Goal: Transaction & Acquisition: Purchase product/service

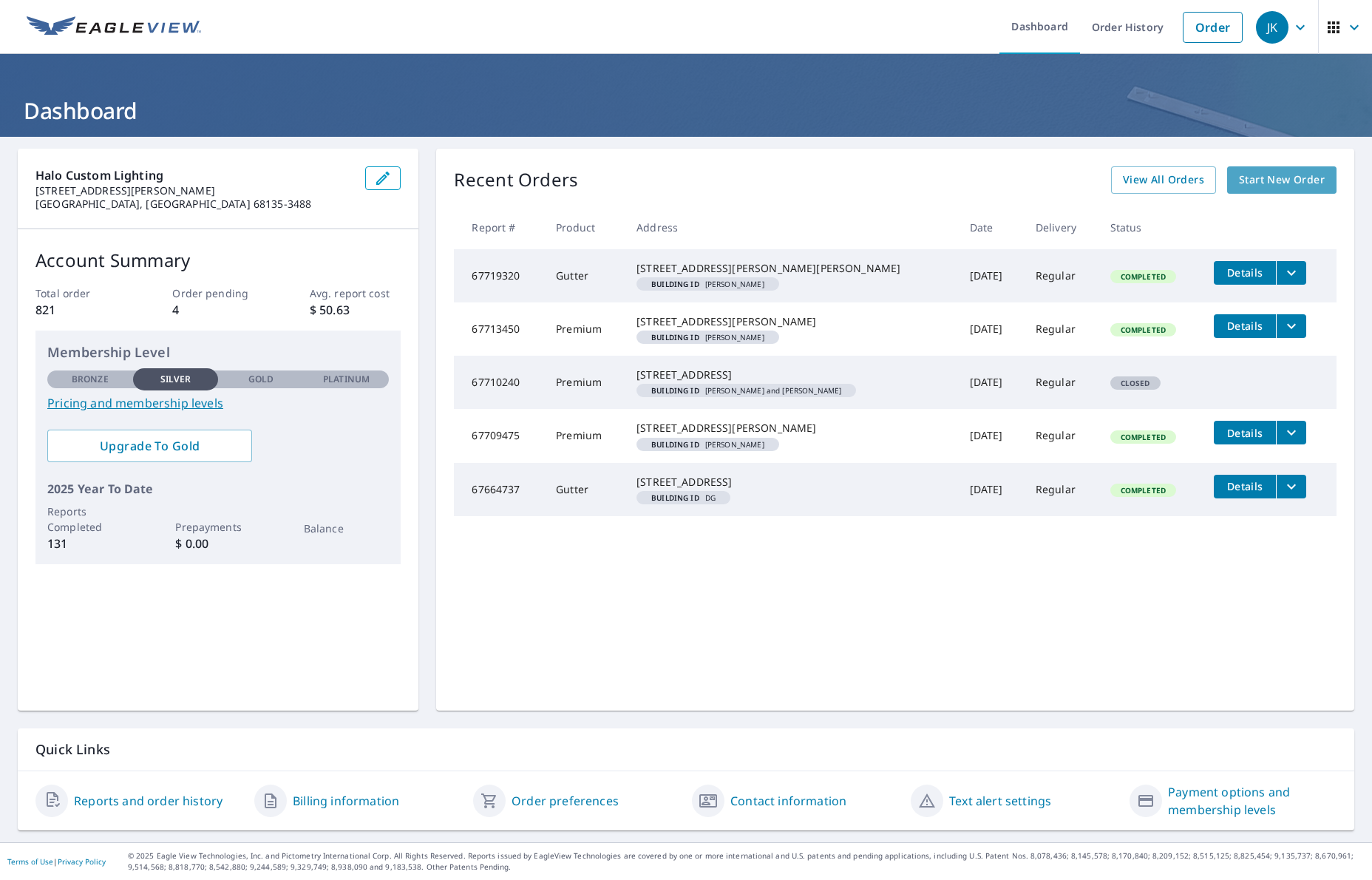
click at [1277, 182] on span "Start New Order" at bounding box center [1282, 180] width 86 height 18
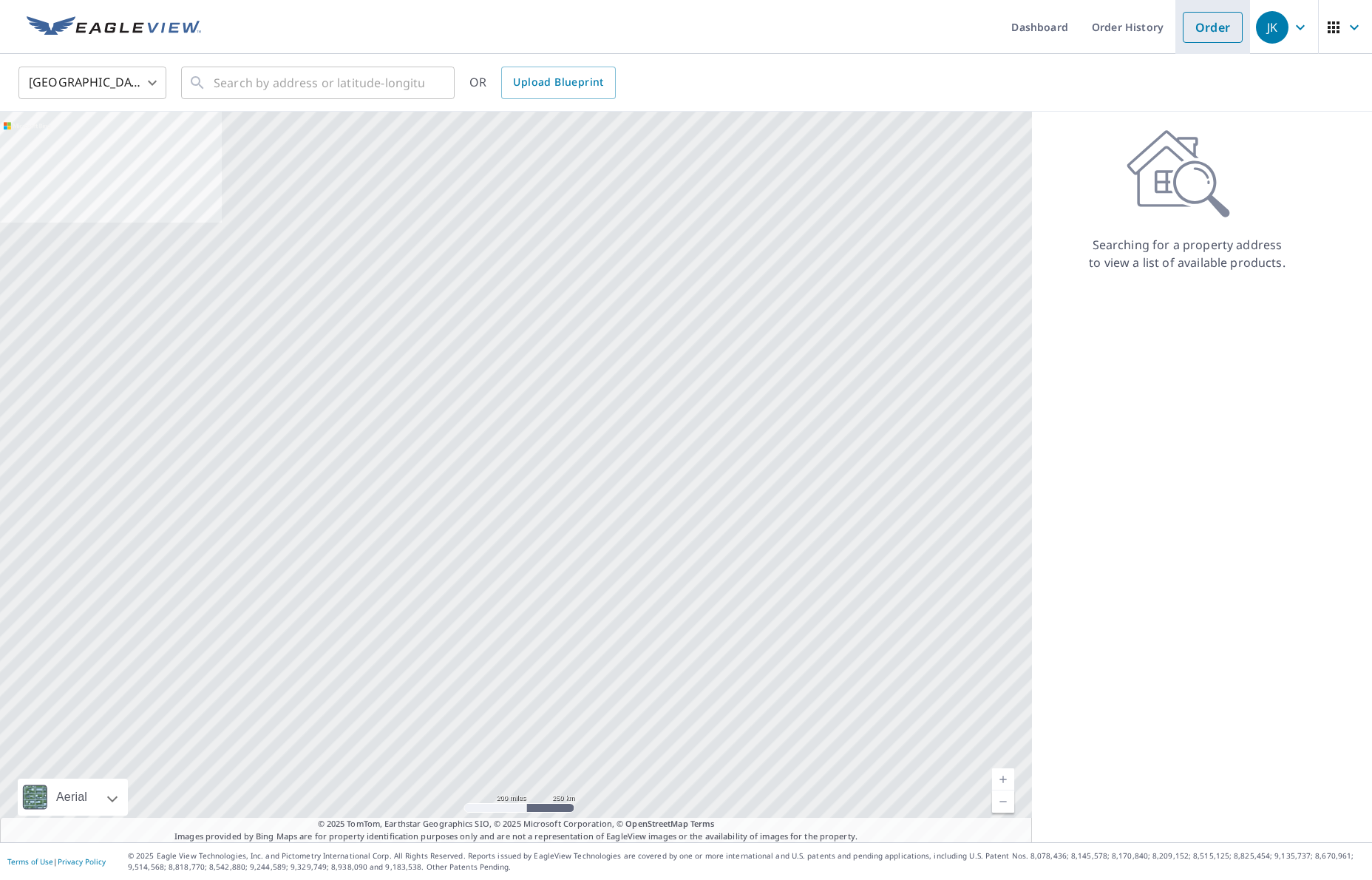
click at [1212, 36] on link "Order" at bounding box center [1212, 27] width 60 height 31
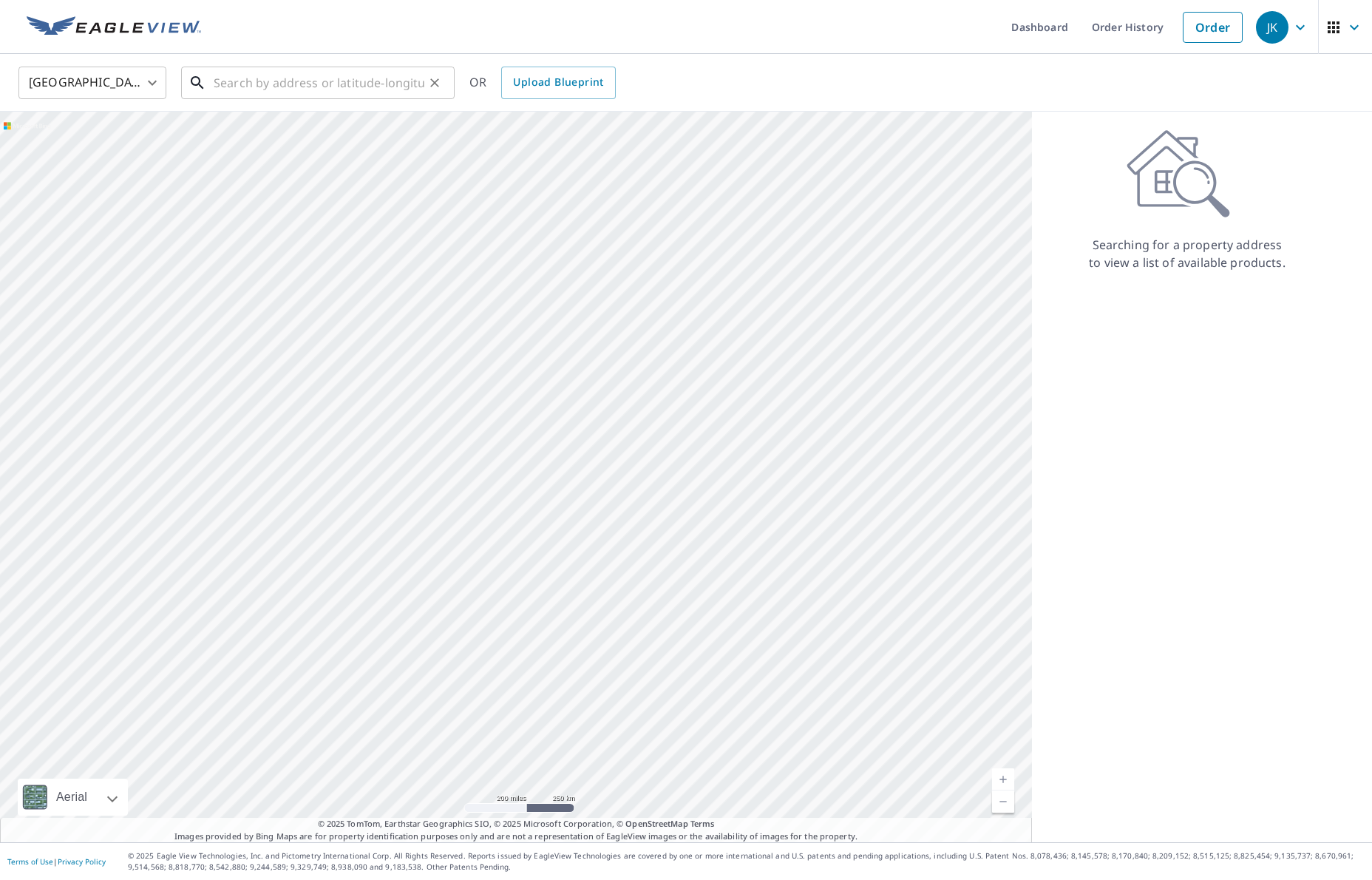
click at [235, 88] on input "text" at bounding box center [318, 83] width 211 height 41
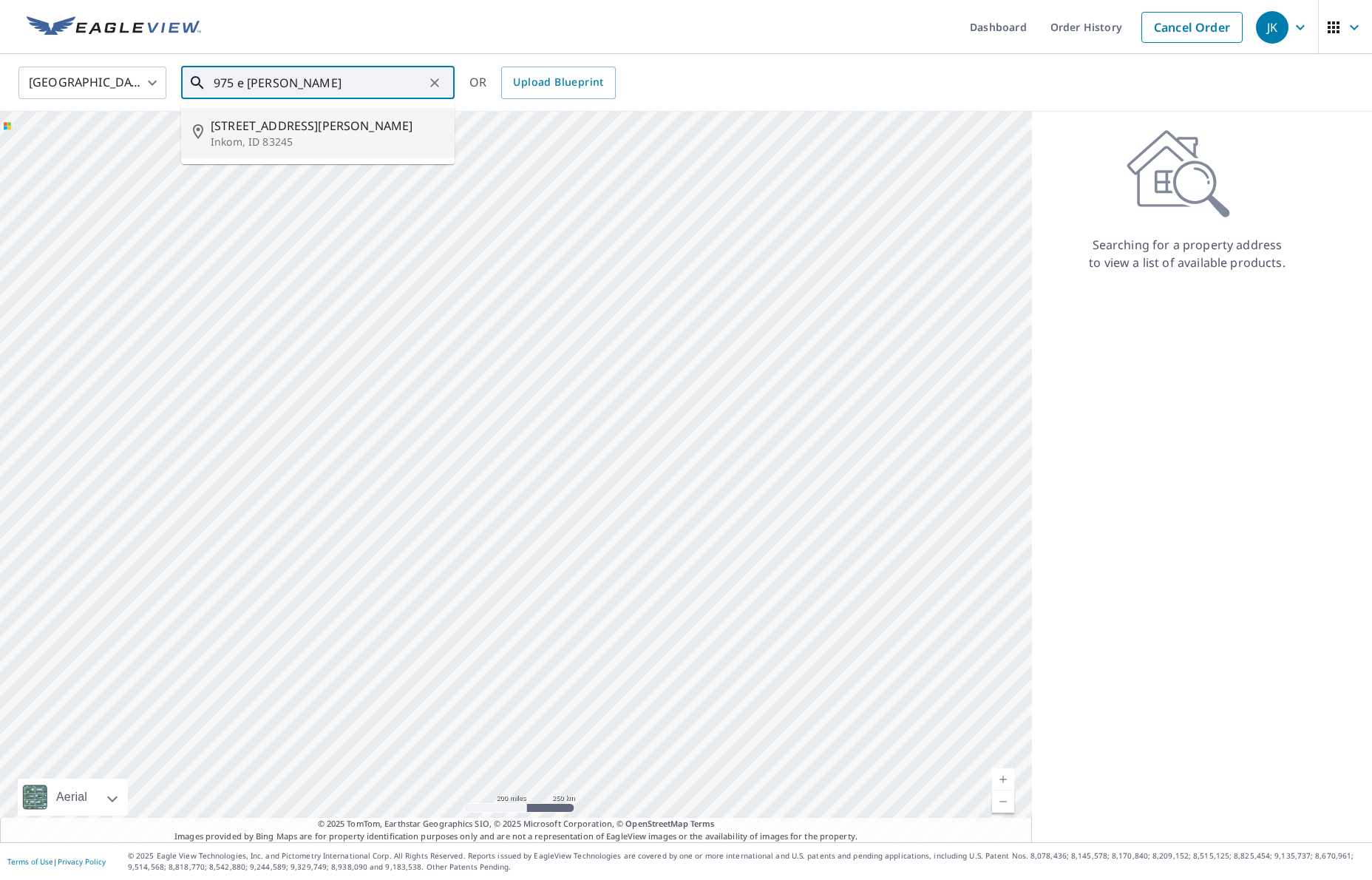
click at [243, 133] on span "[STREET_ADDRESS][PERSON_NAME]" at bounding box center [326, 125] width 232 height 17
type input "[STREET_ADDRESS][PERSON_NAME]"
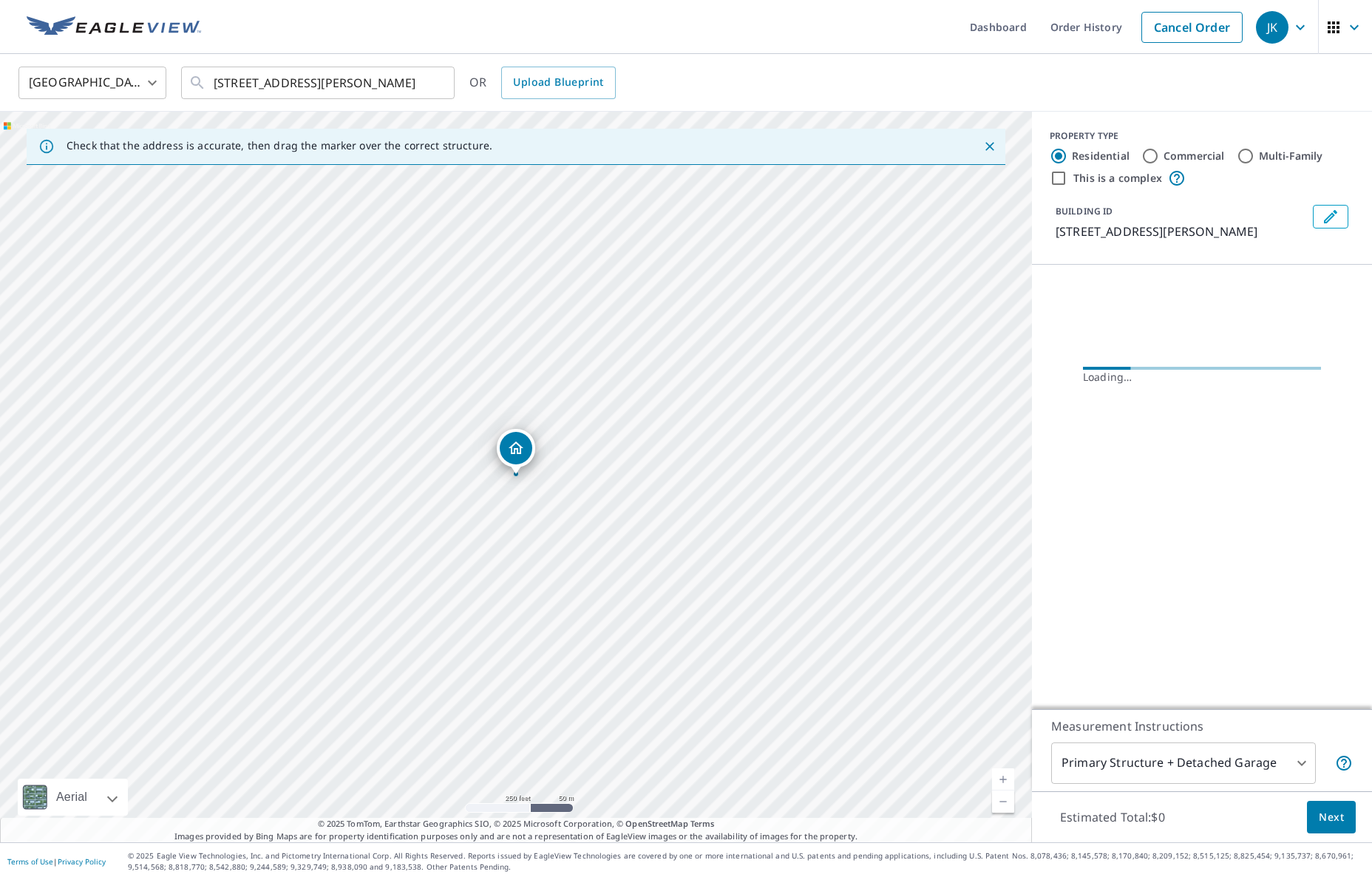
click at [1332, 217] on icon "Edit building 1" at bounding box center [1331, 216] width 17 height 17
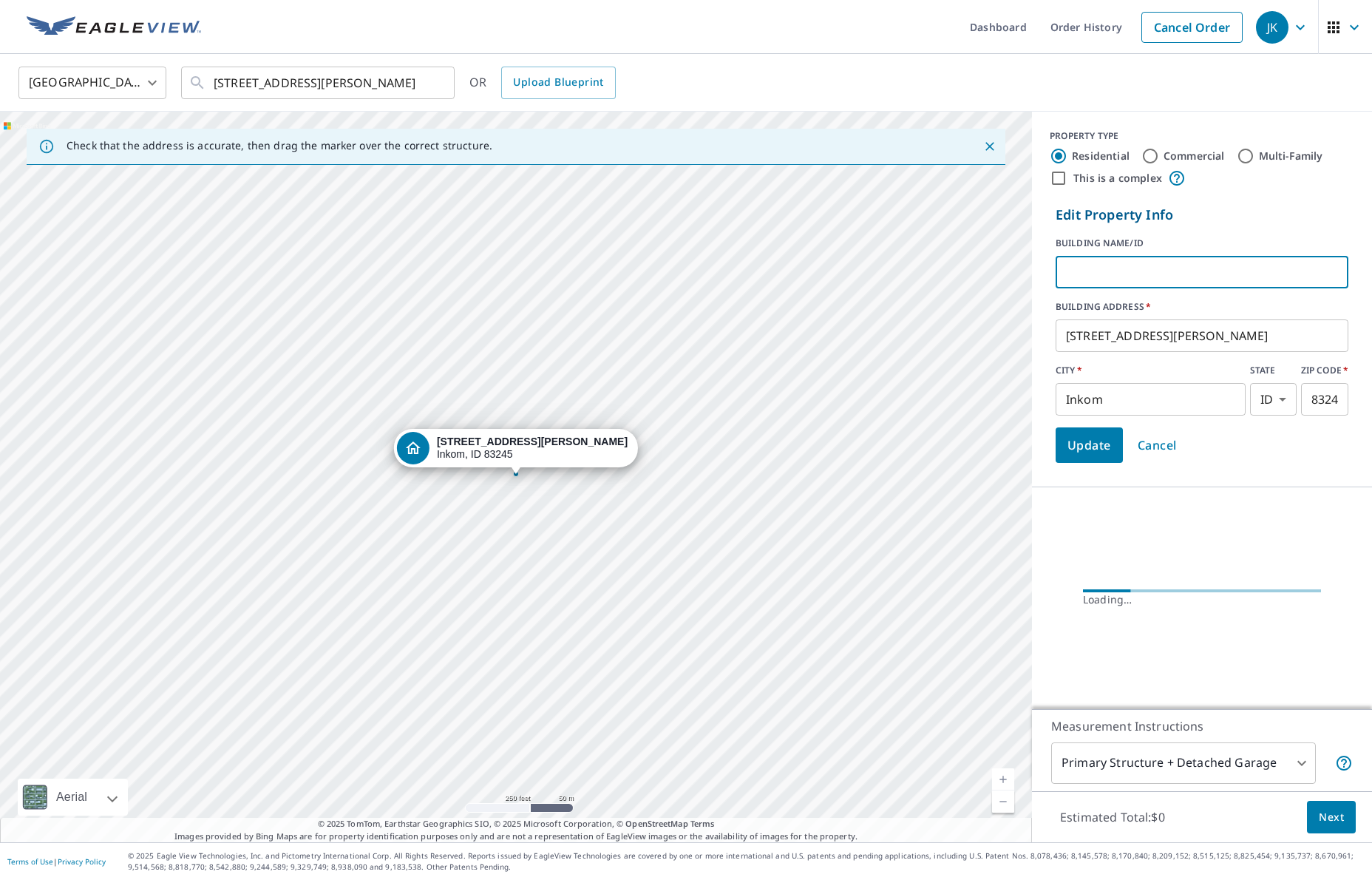
click at [1151, 271] on input "text" at bounding box center [1202, 271] width 292 height 41
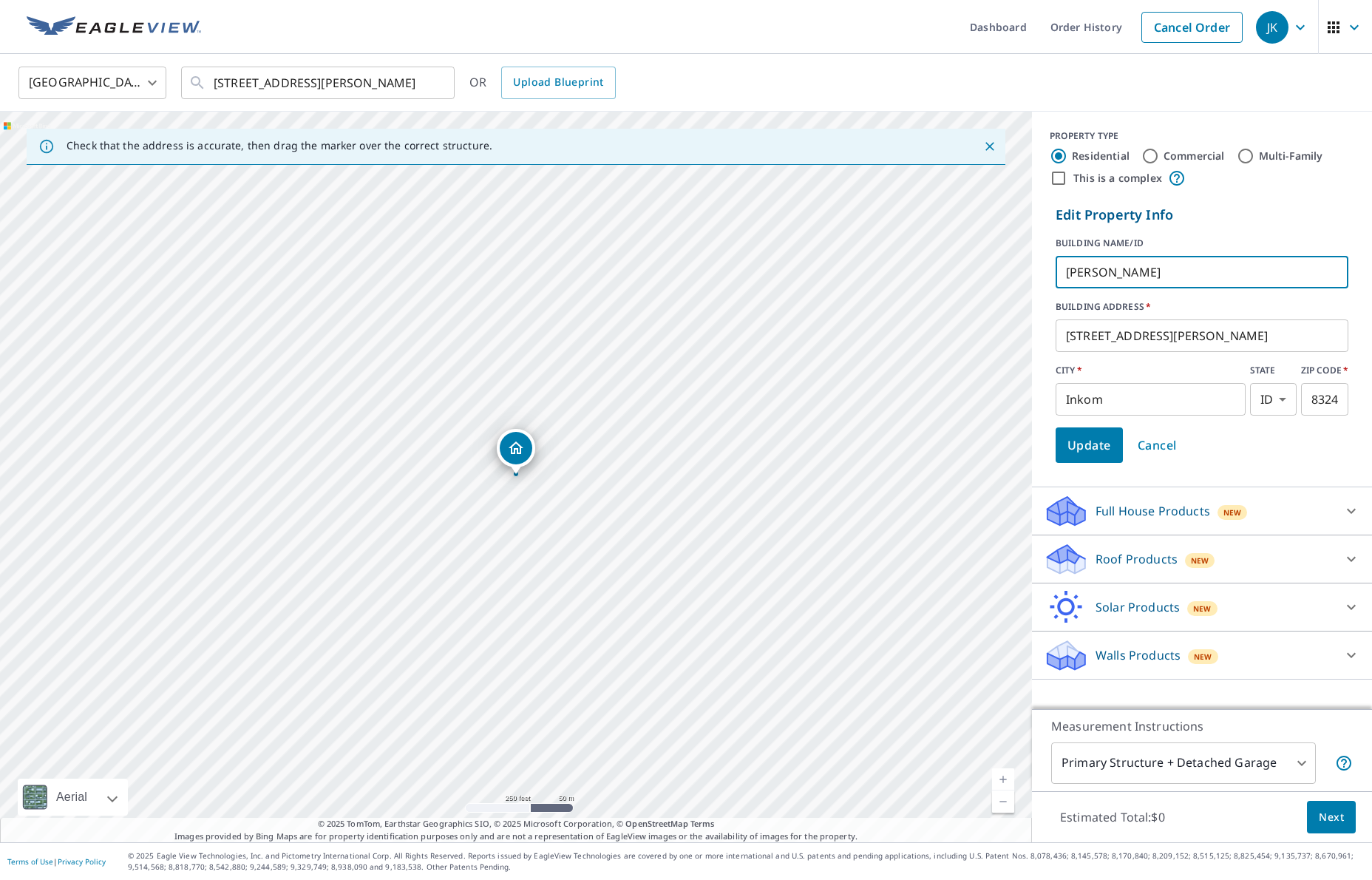
type input "[PERSON_NAME]"
click at [1088, 446] on span "Update" at bounding box center [1088, 445] width 43 height 21
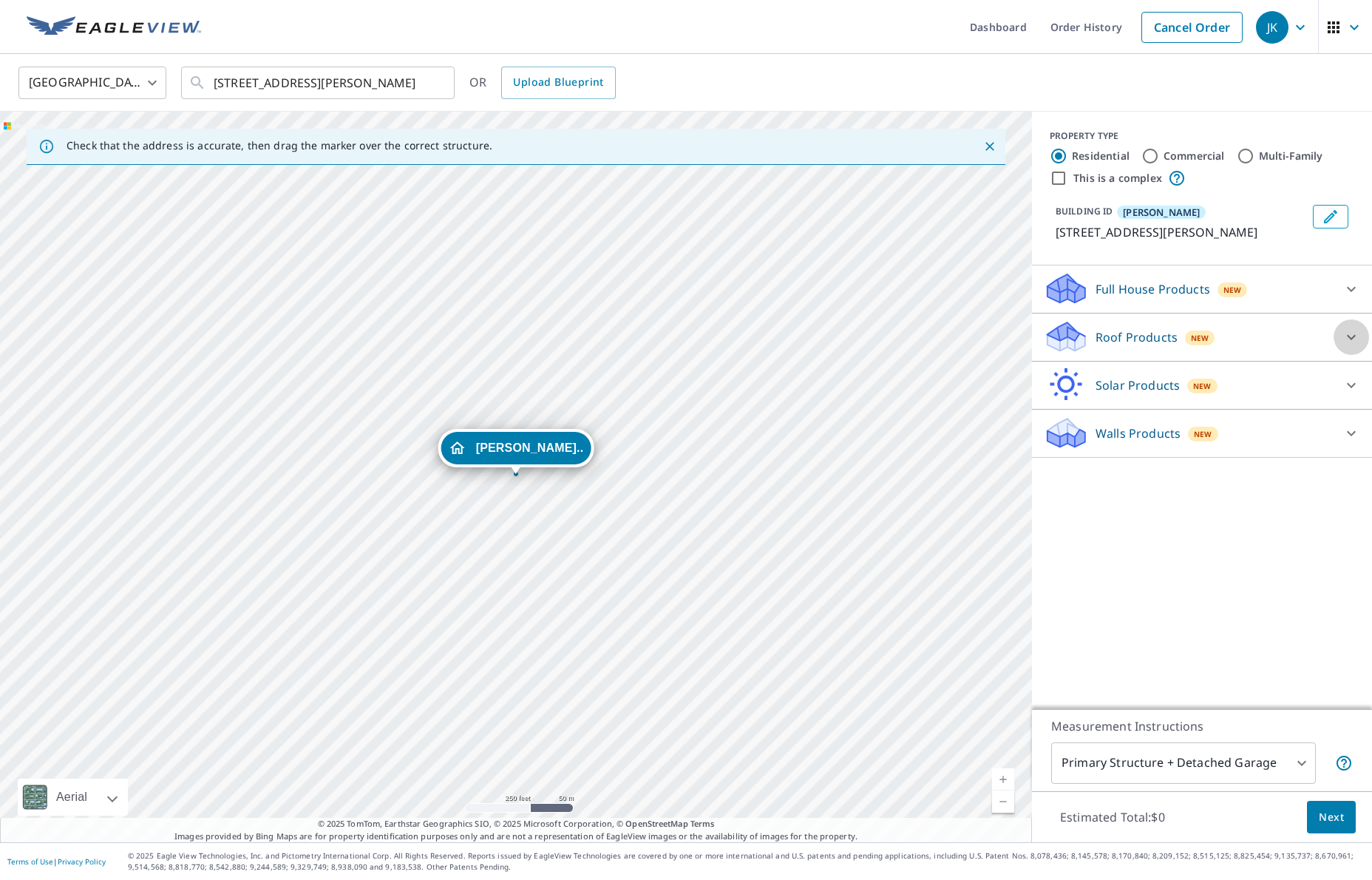
click at [1347, 332] on icon at bounding box center [1351, 337] width 17 height 17
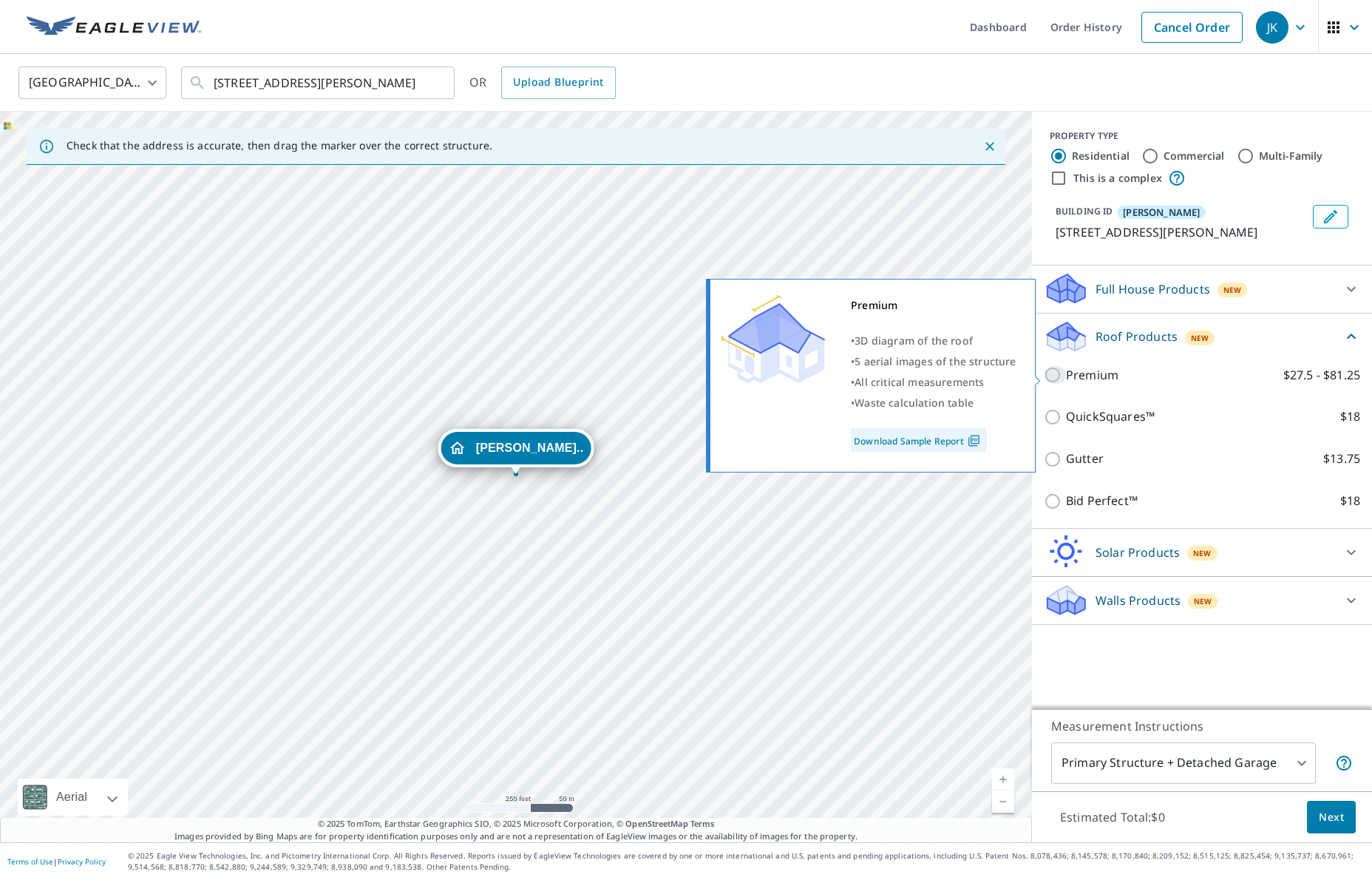
click at [1054, 377] on input "Premium $27.5 - $81.25" at bounding box center [1055, 375] width 22 height 17
checkbox input "true"
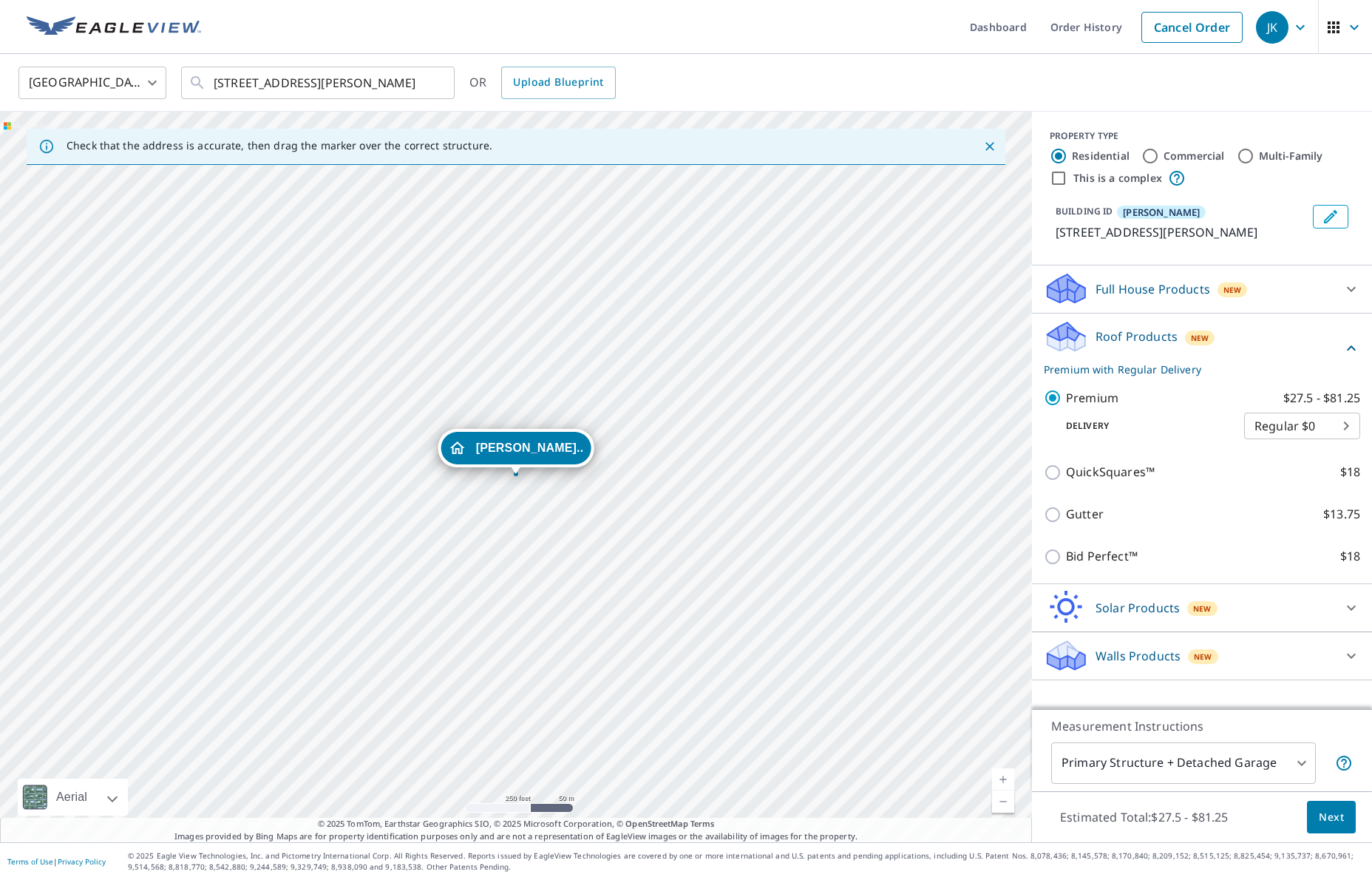
click at [1331, 814] on span "Next" at bounding box center [1332, 817] width 25 height 18
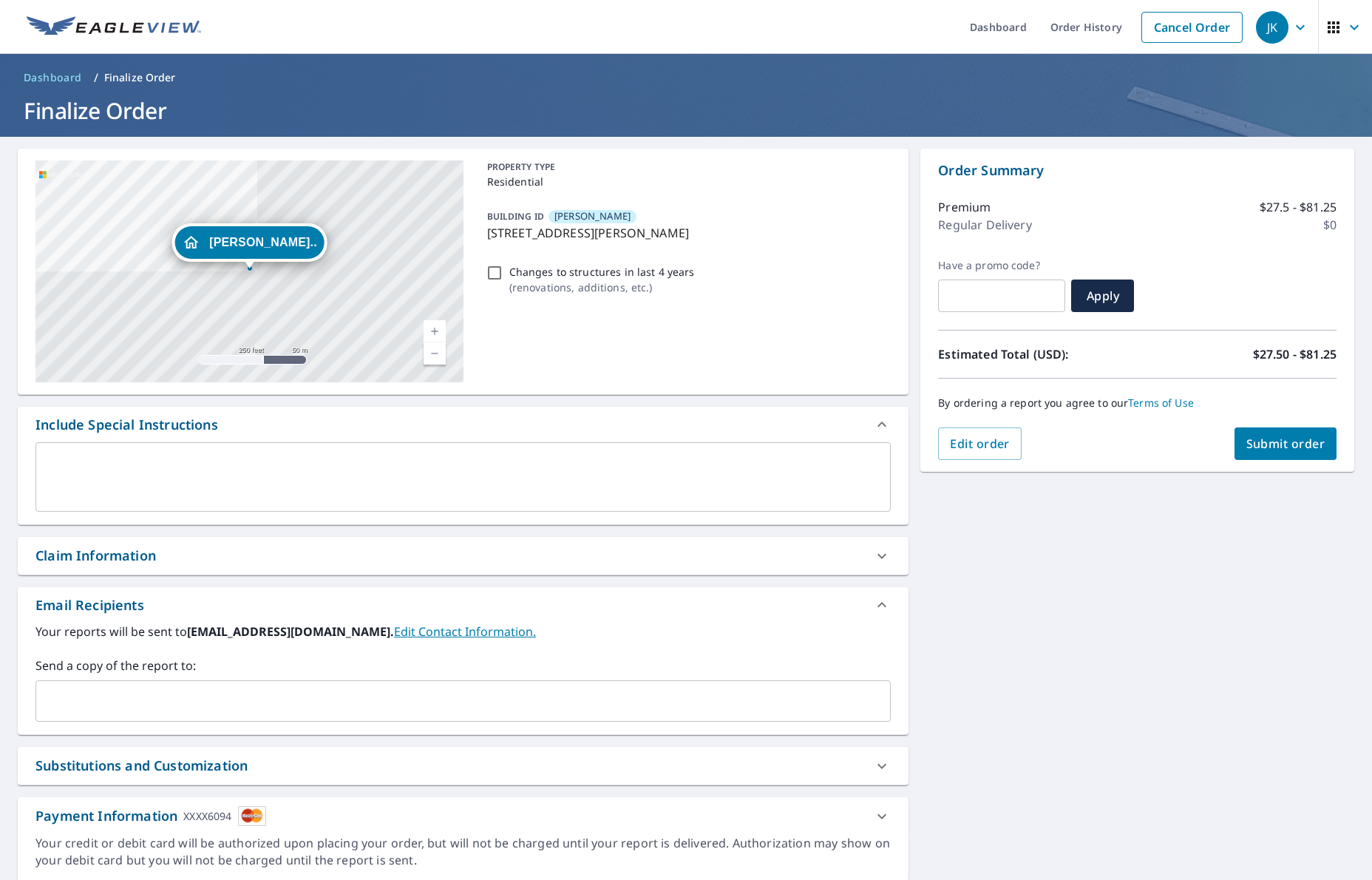
click at [129, 702] on input "text" at bounding box center [452, 700] width 820 height 28
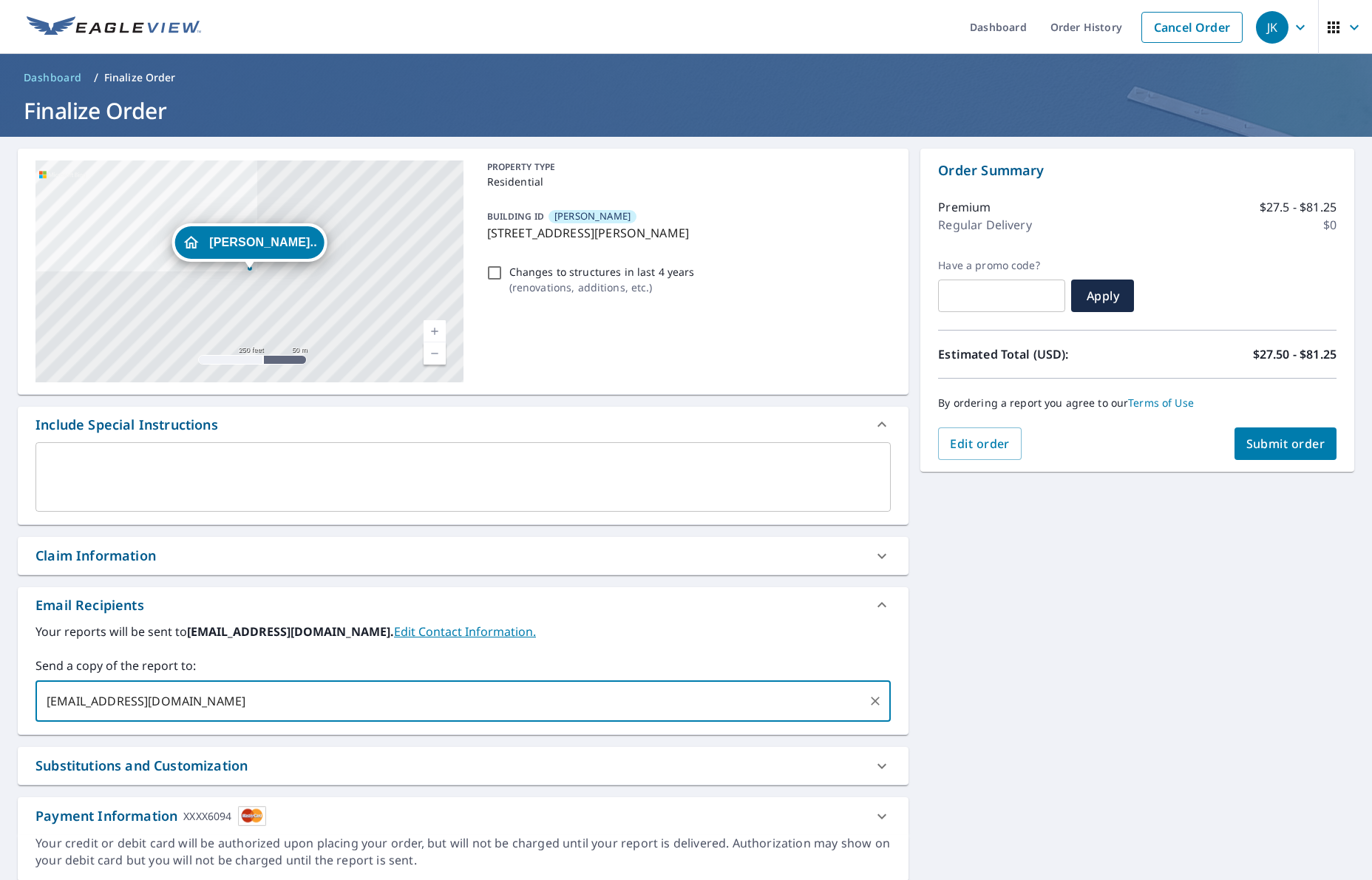
type input "[EMAIL_ADDRESS][DOMAIN_NAME]"
click at [1286, 440] on span "Submit order" at bounding box center [1285, 443] width 79 height 16
